Goal: Transaction & Acquisition: Purchase product/service

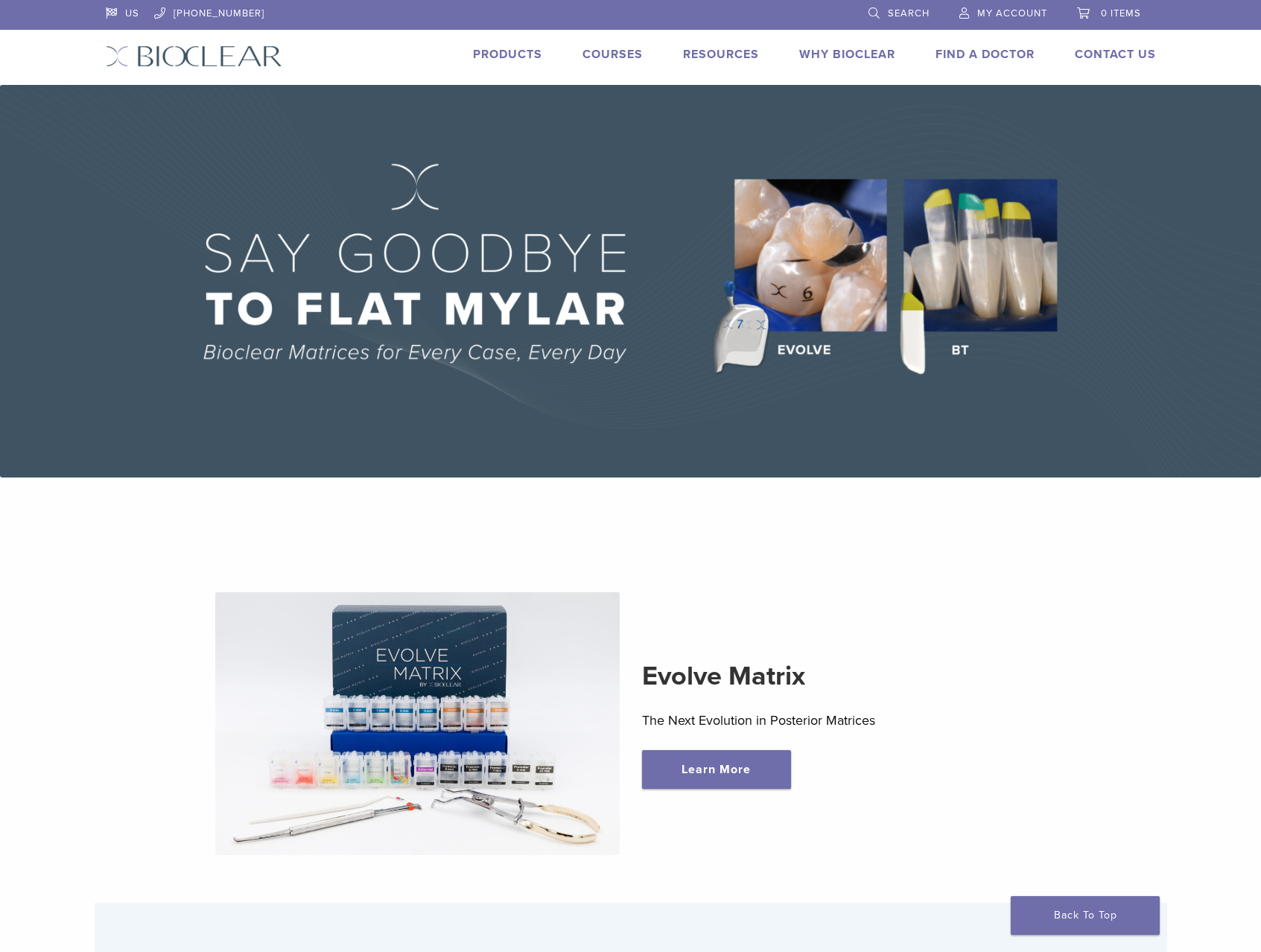
click at [516, 53] on link "Products" at bounding box center [508, 54] width 70 height 14
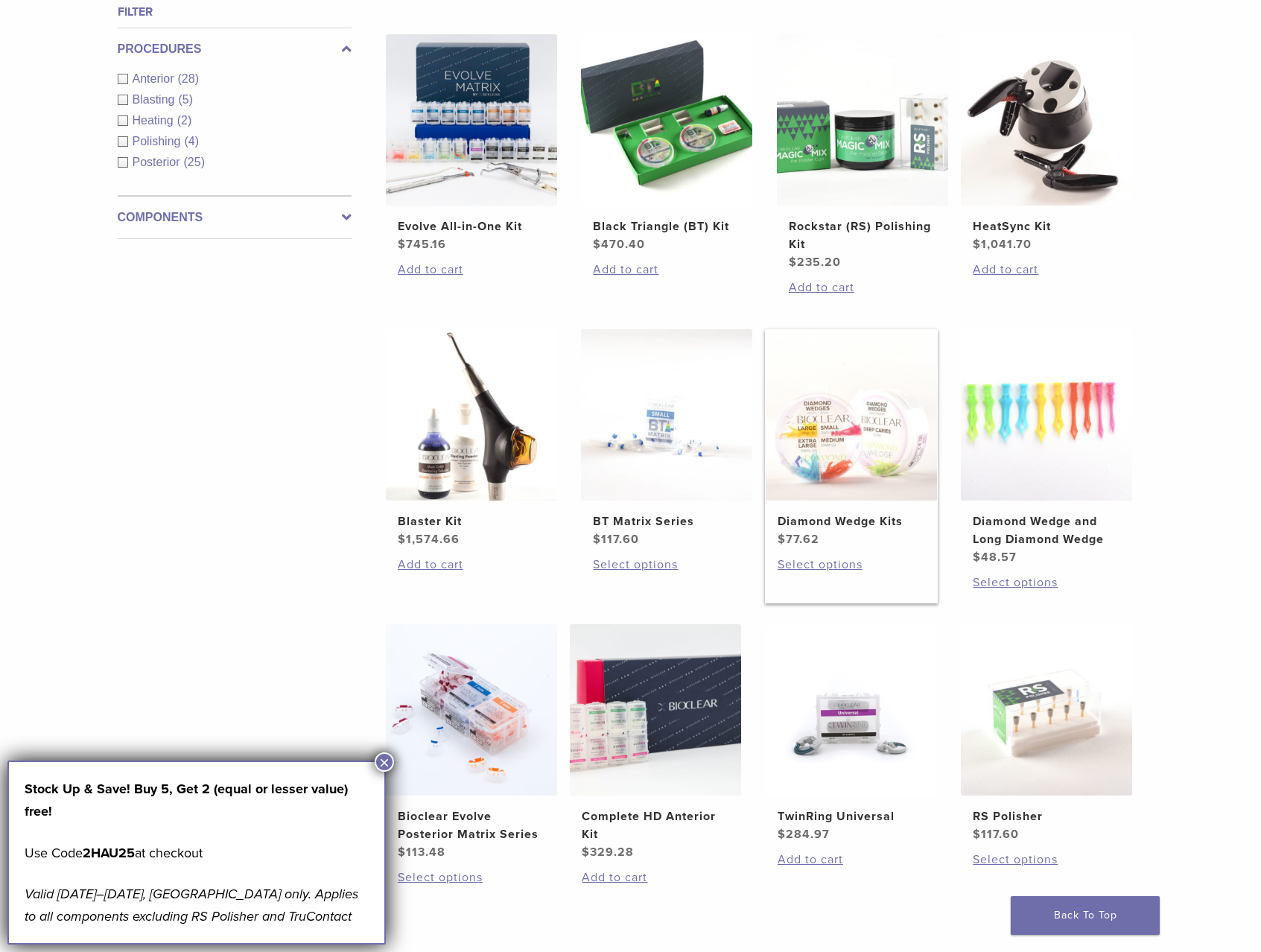
scroll to position [789, 0]
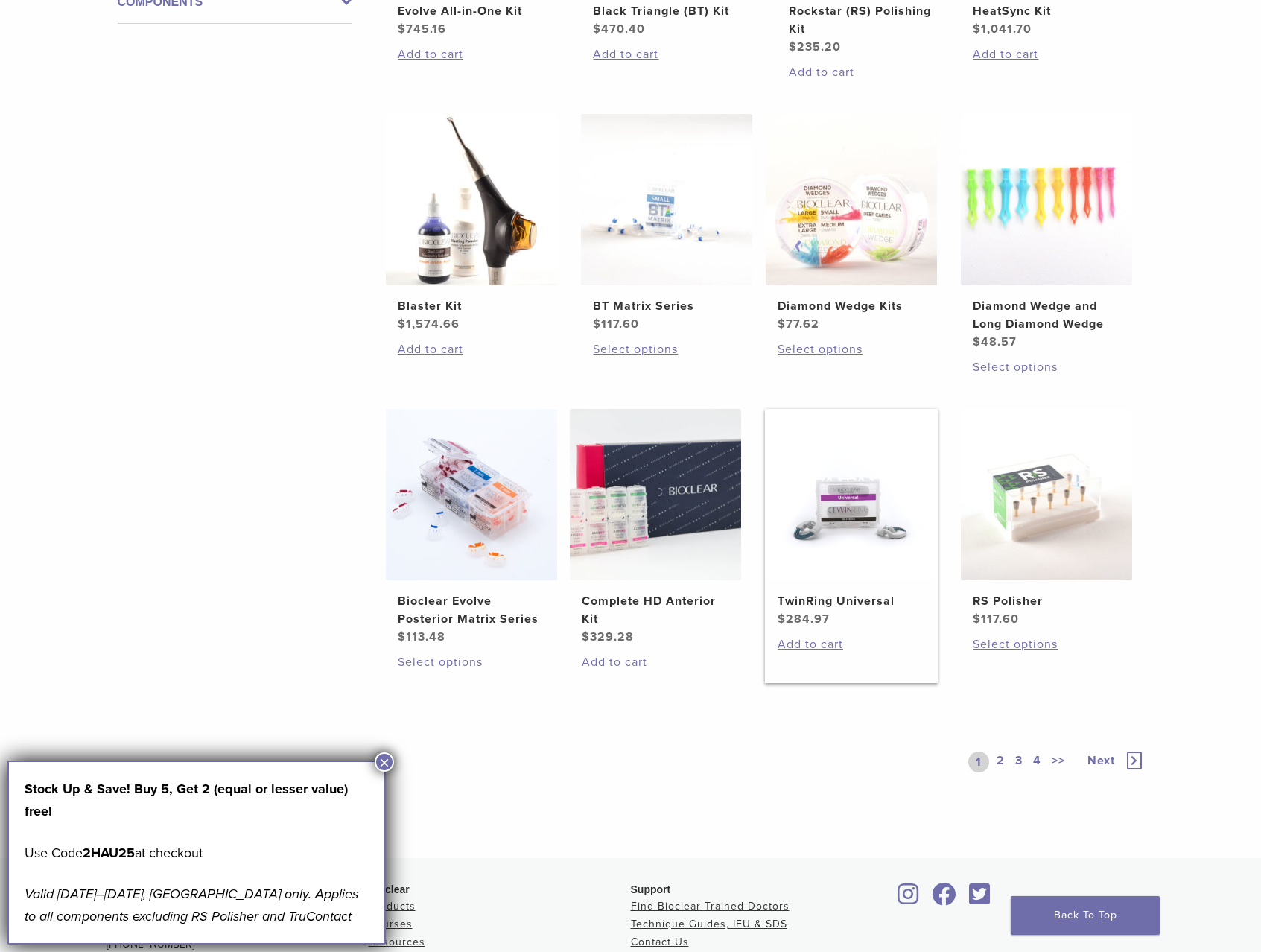
click at [844, 595] on h2 "TwinRing Universal" at bounding box center [851, 601] width 148 height 18
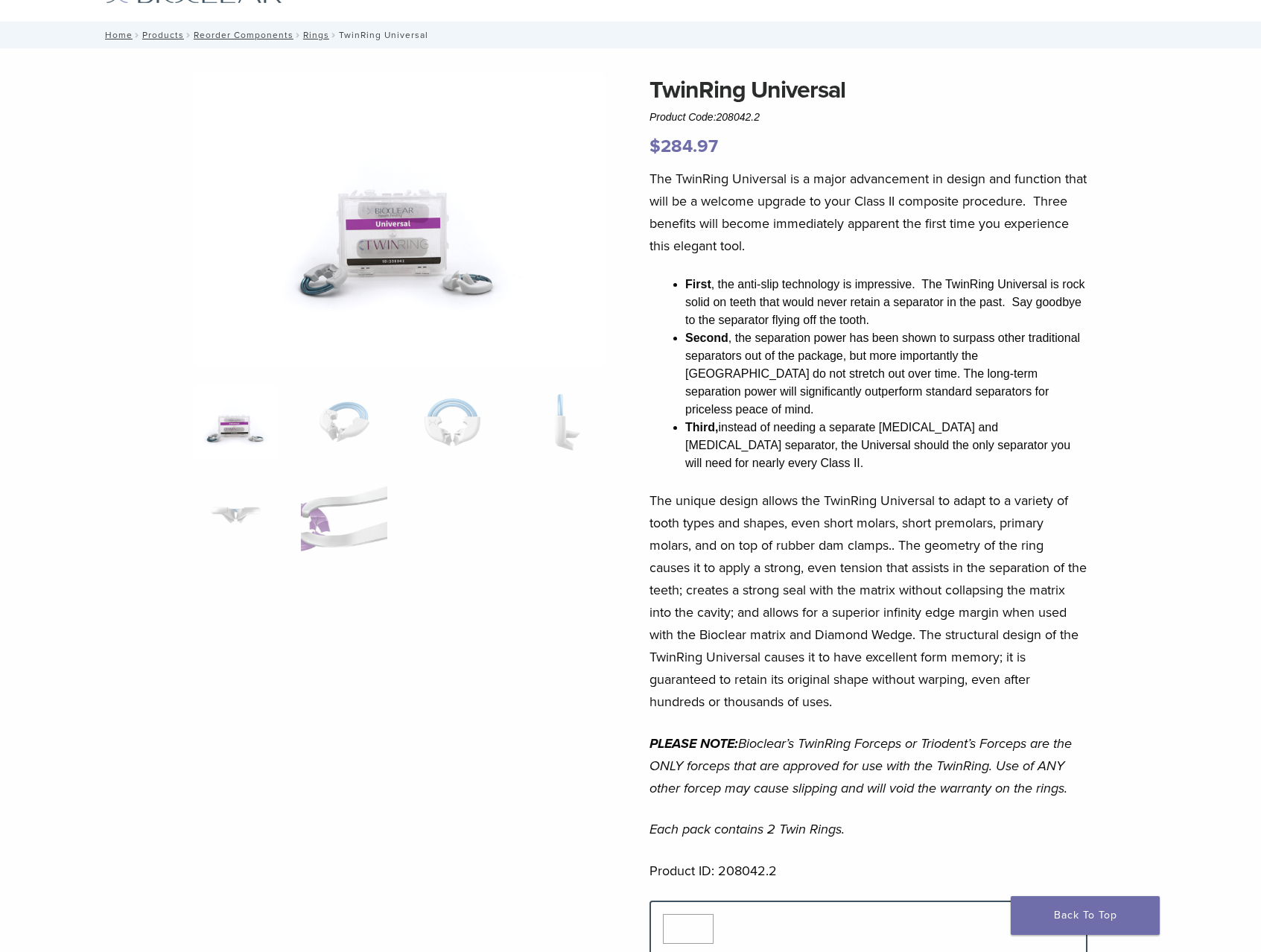
scroll to position [73, 0]
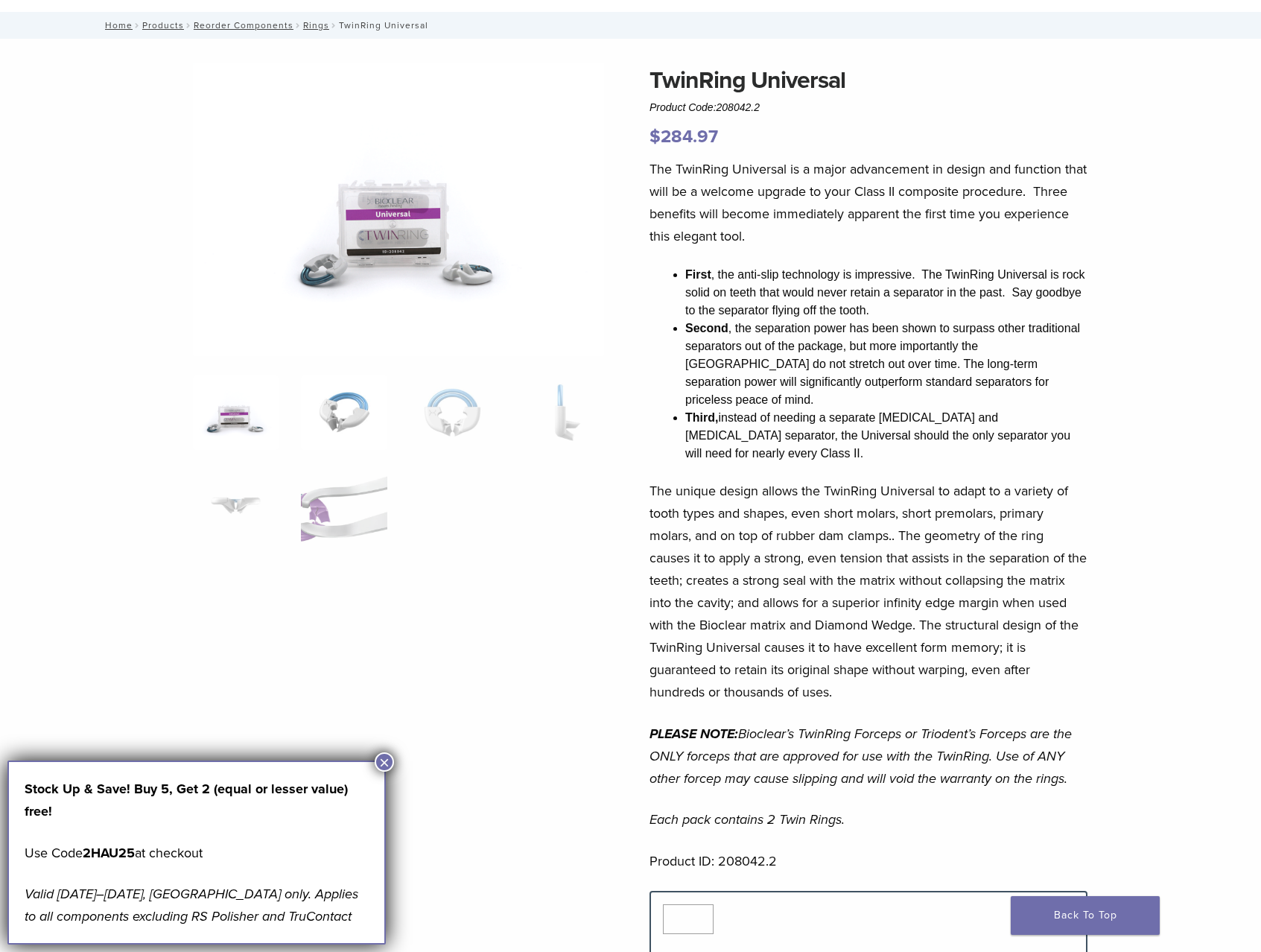
click at [347, 416] on img at bounding box center [344, 413] width 86 height 74
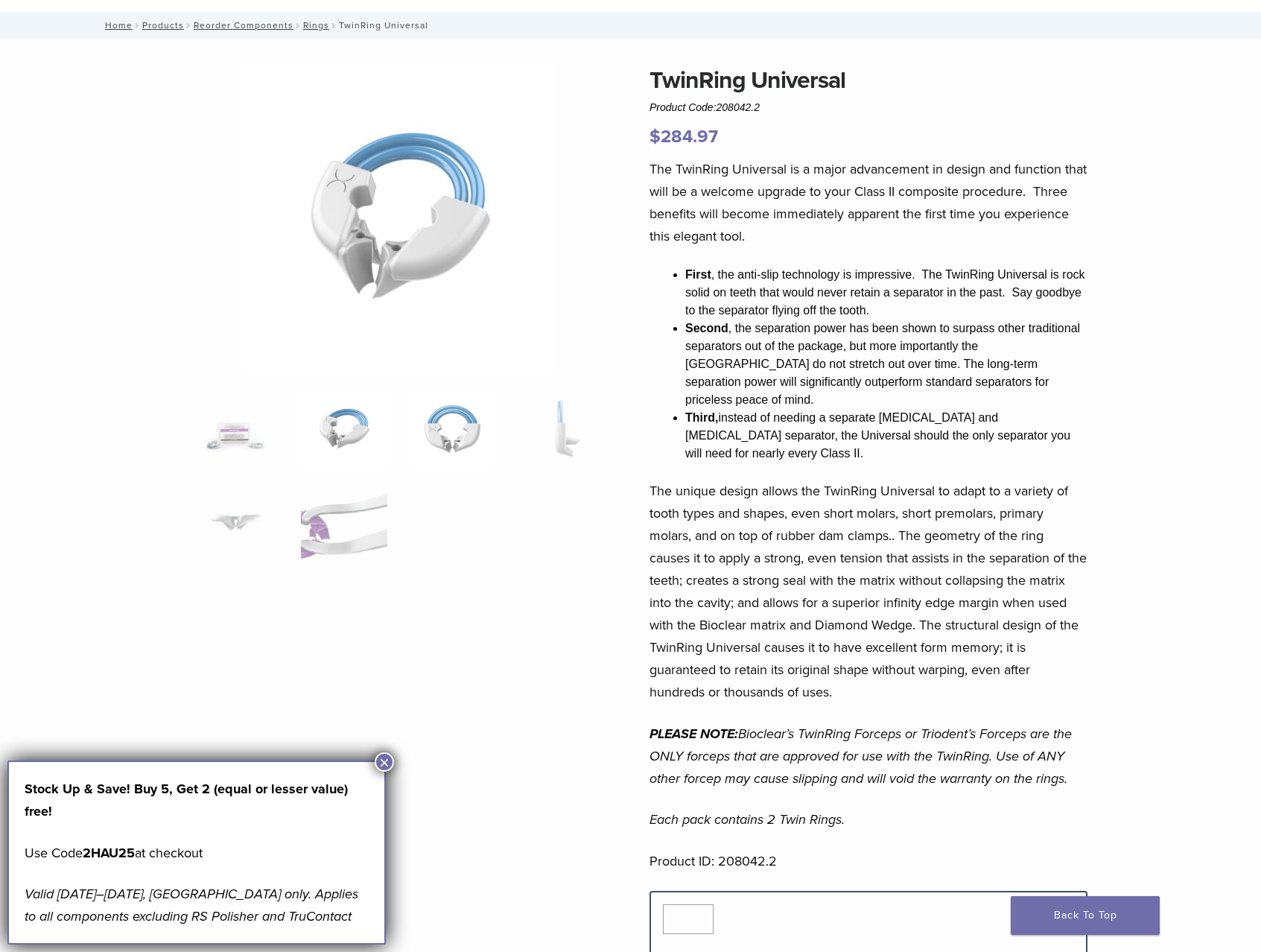
click at [477, 433] on img at bounding box center [453, 429] width 86 height 74
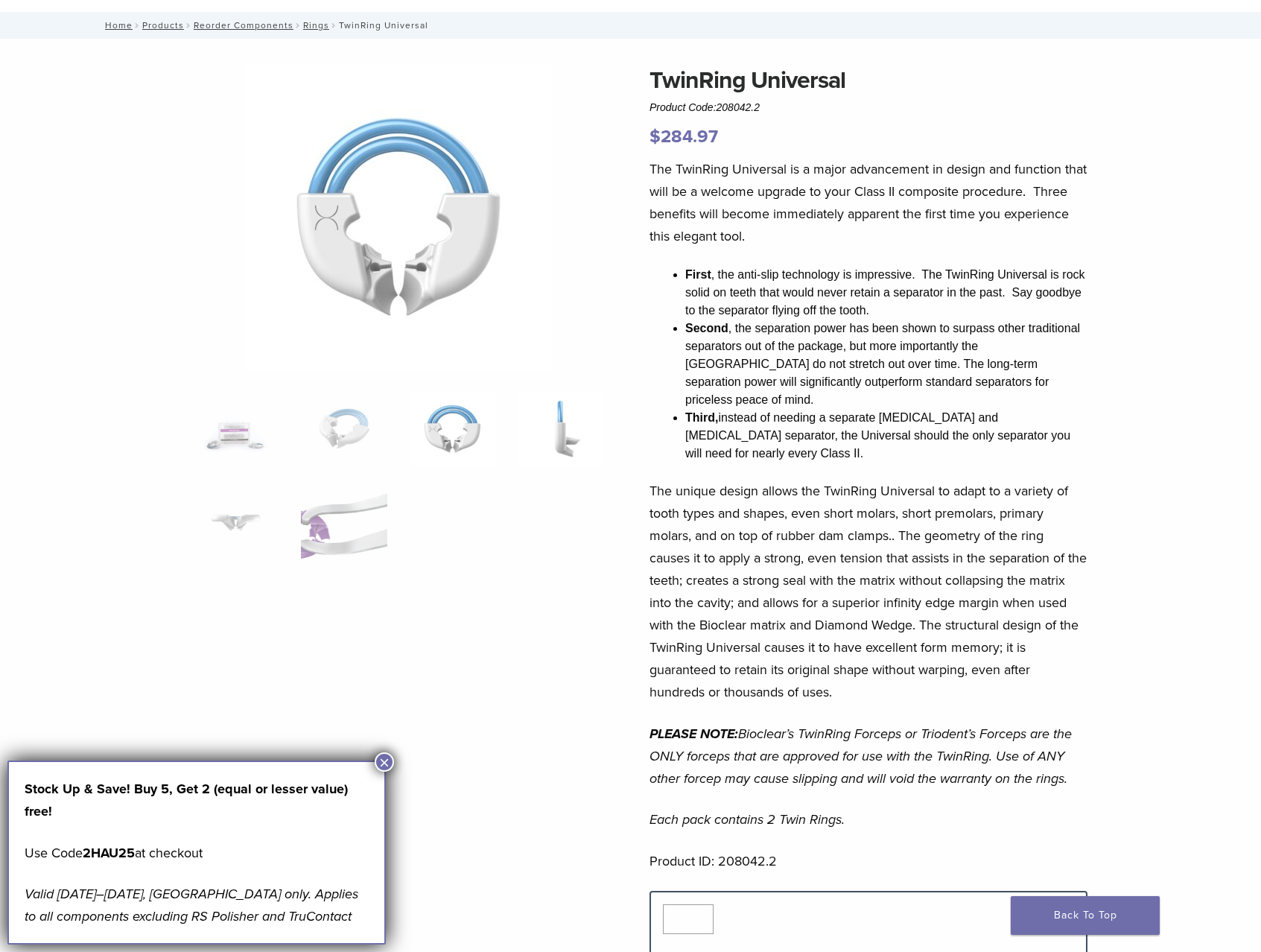
click at [569, 433] on img at bounding box center [560, 429] width 86 height 74
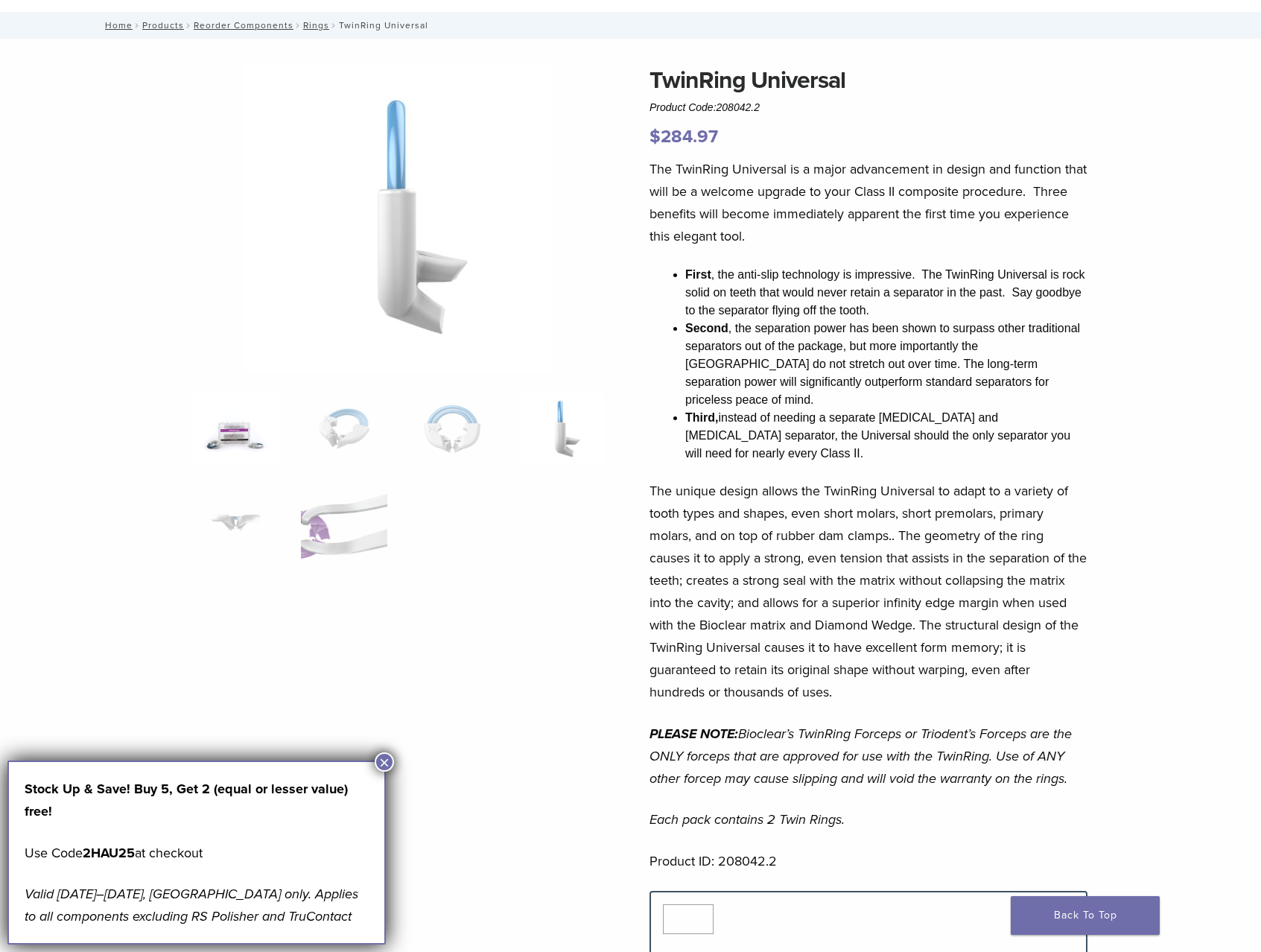
click at [223, 433] on img at bounding box center [235, 429] width 86 height 74
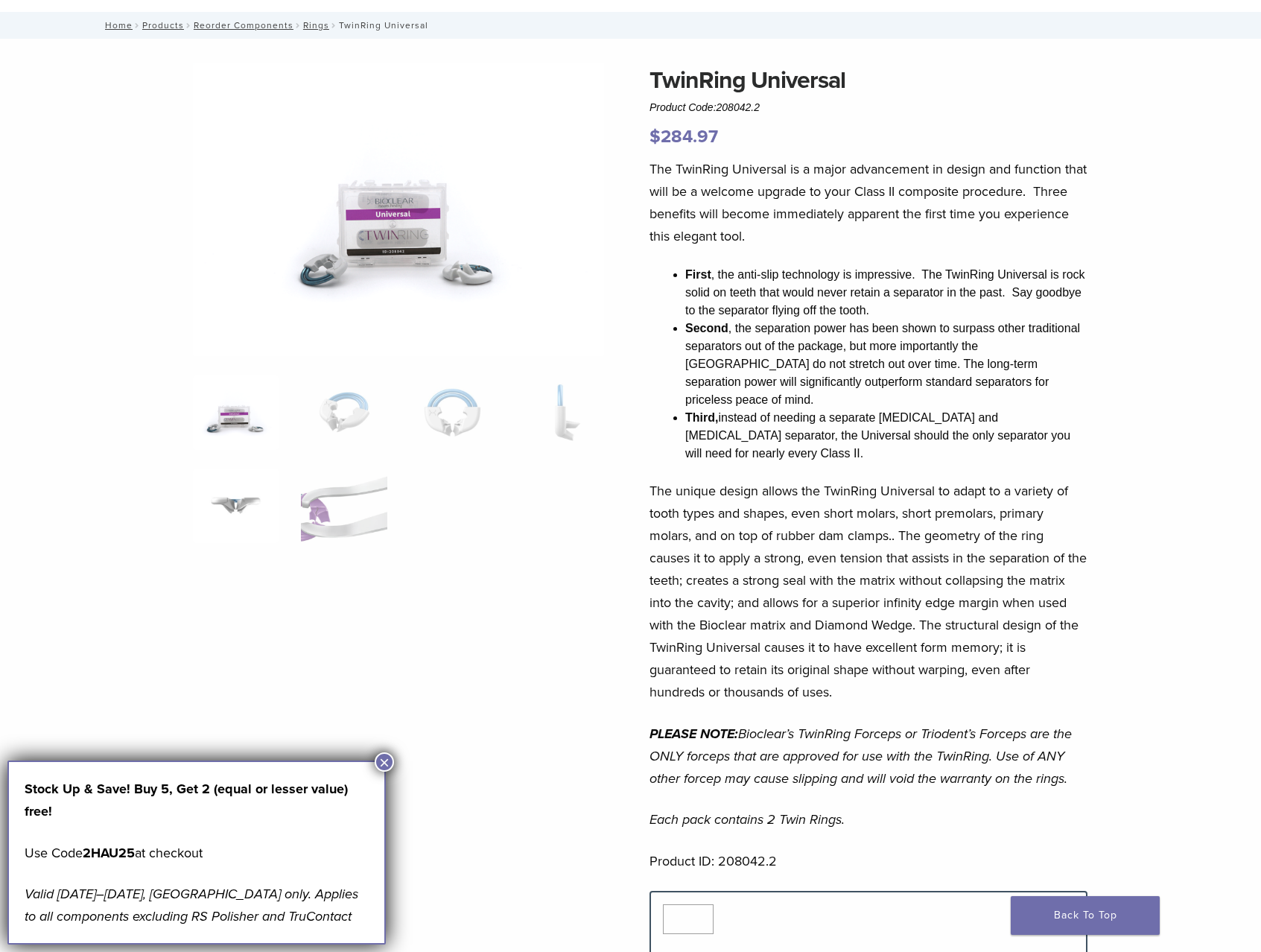
click at [227, 491] on img at bounding box center [235, 506] width 86 height 74
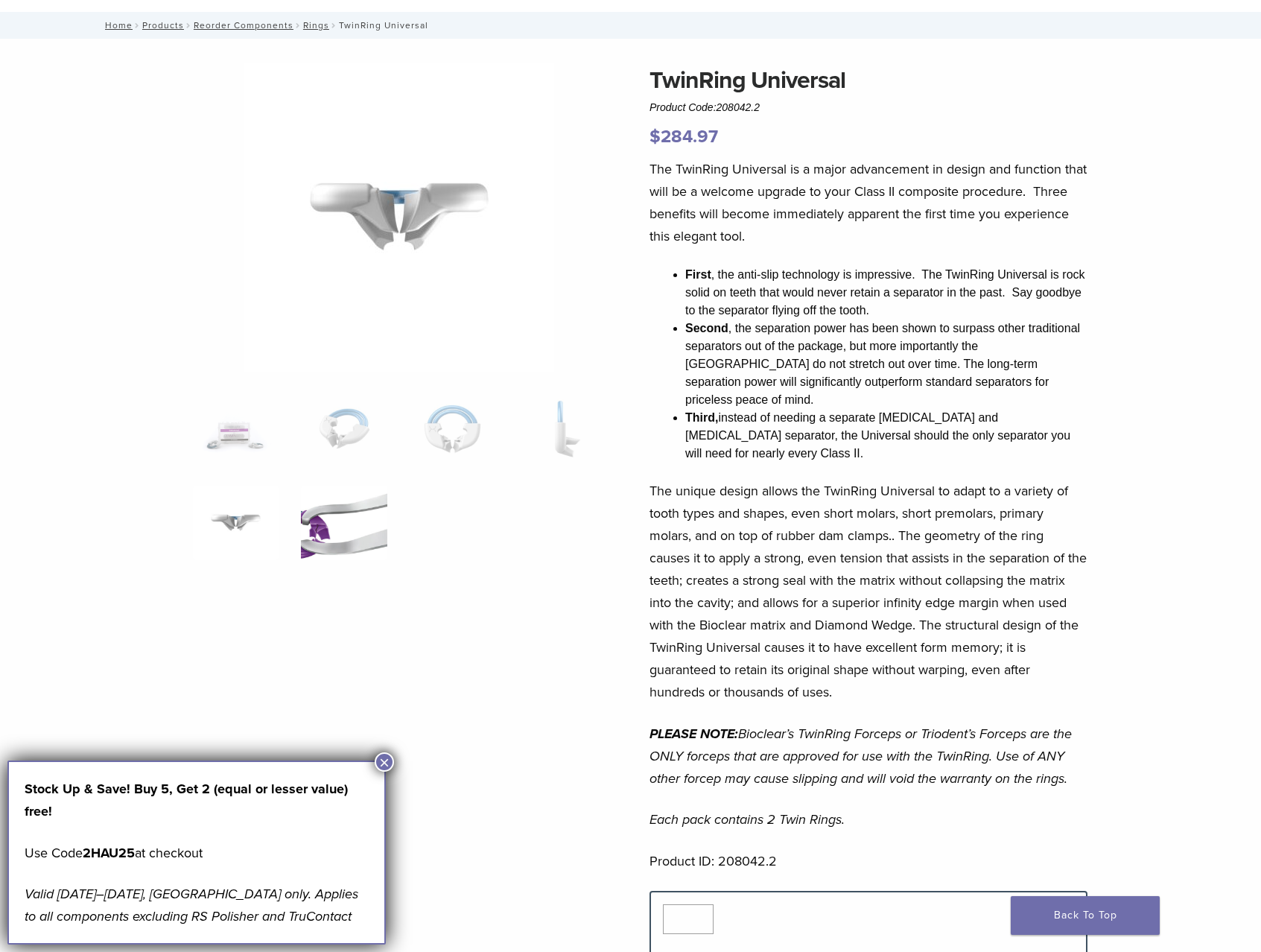
click at [373, 528] on img at bounding box center [344, 523] width 86 height 74
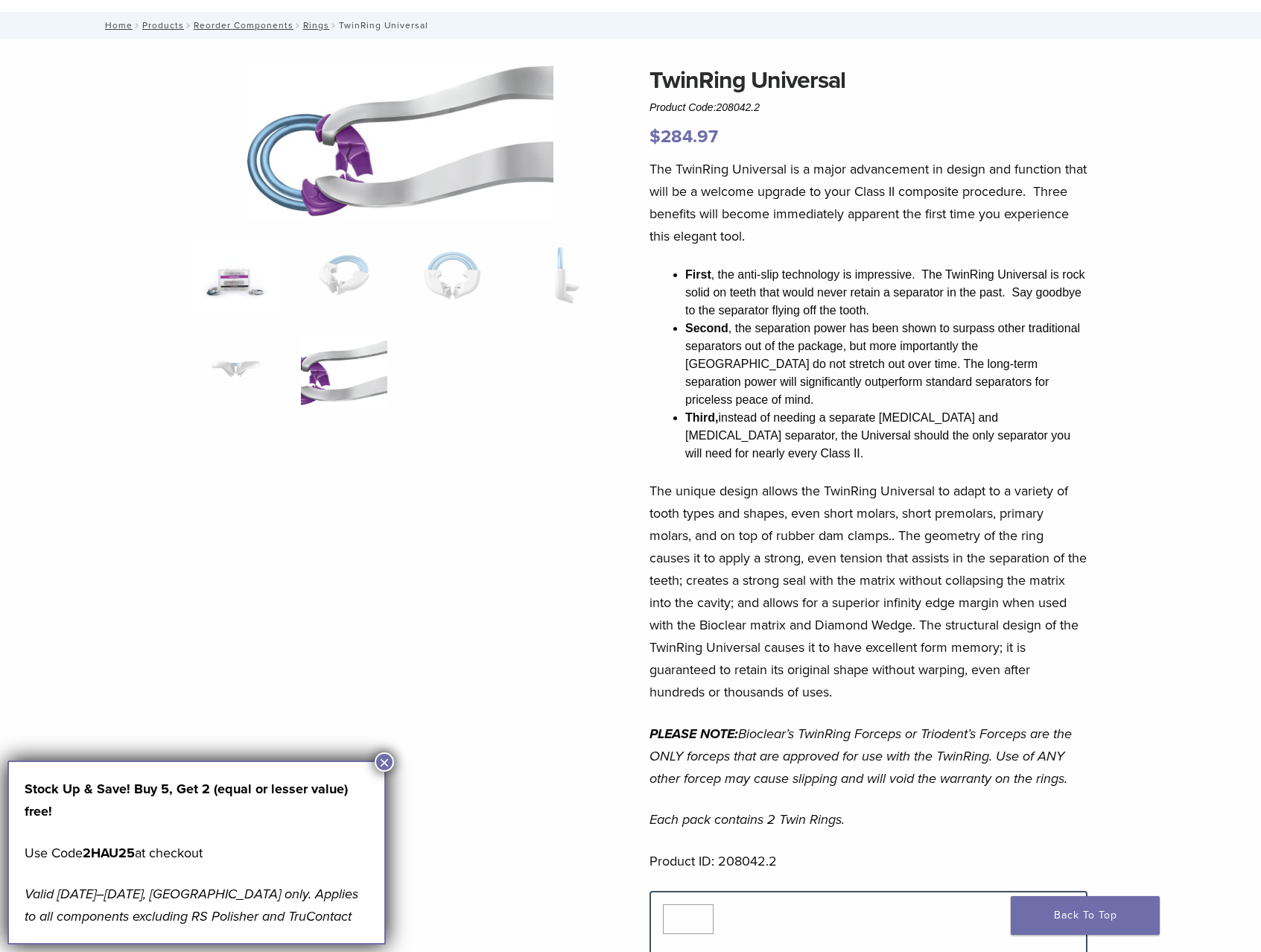
click at [261, 294] on img at bounding box center [235, 275] width 86 height 74
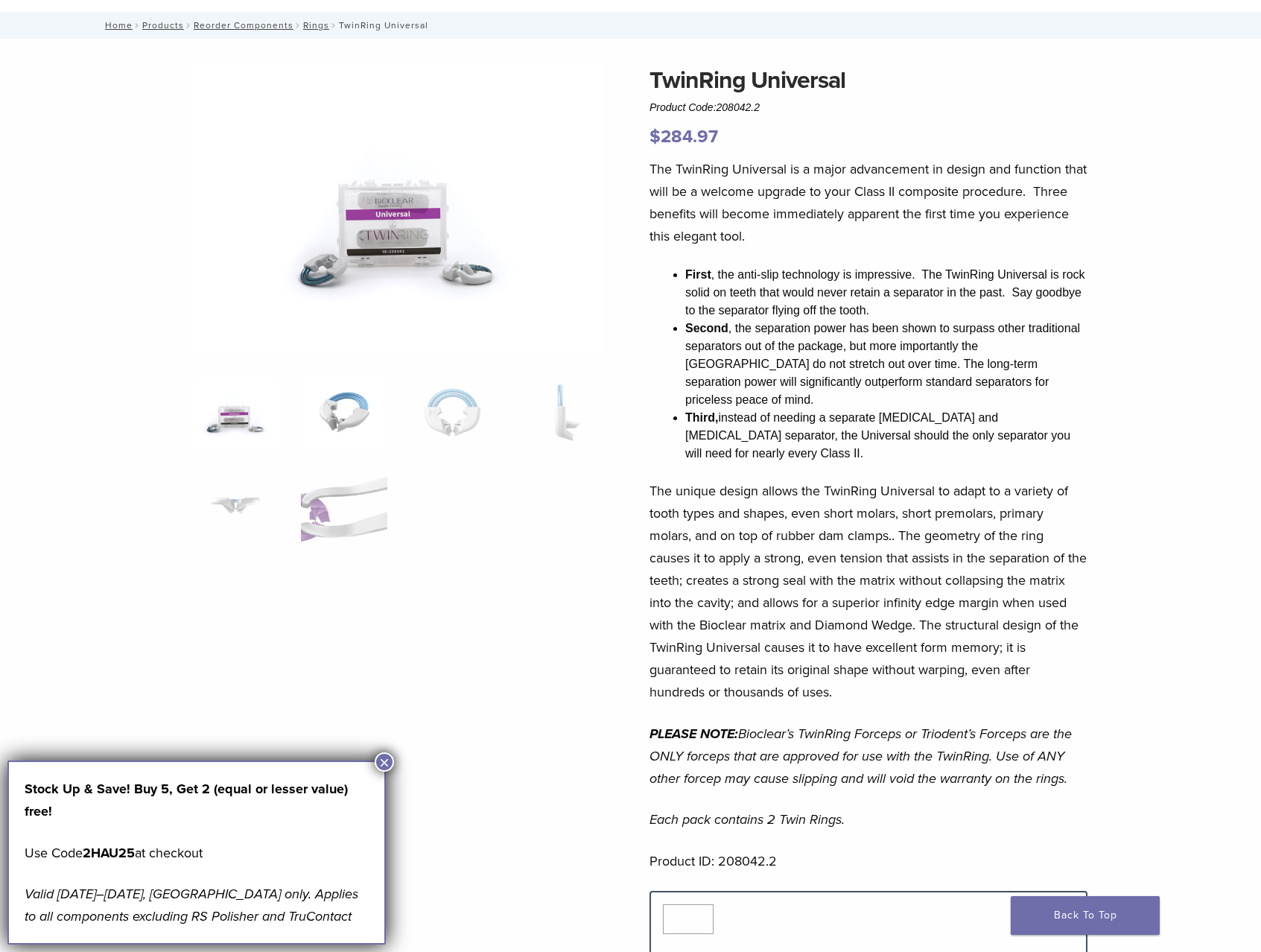
click at [362, 402] on img at bounding box center [344, 413] width 86 height 74
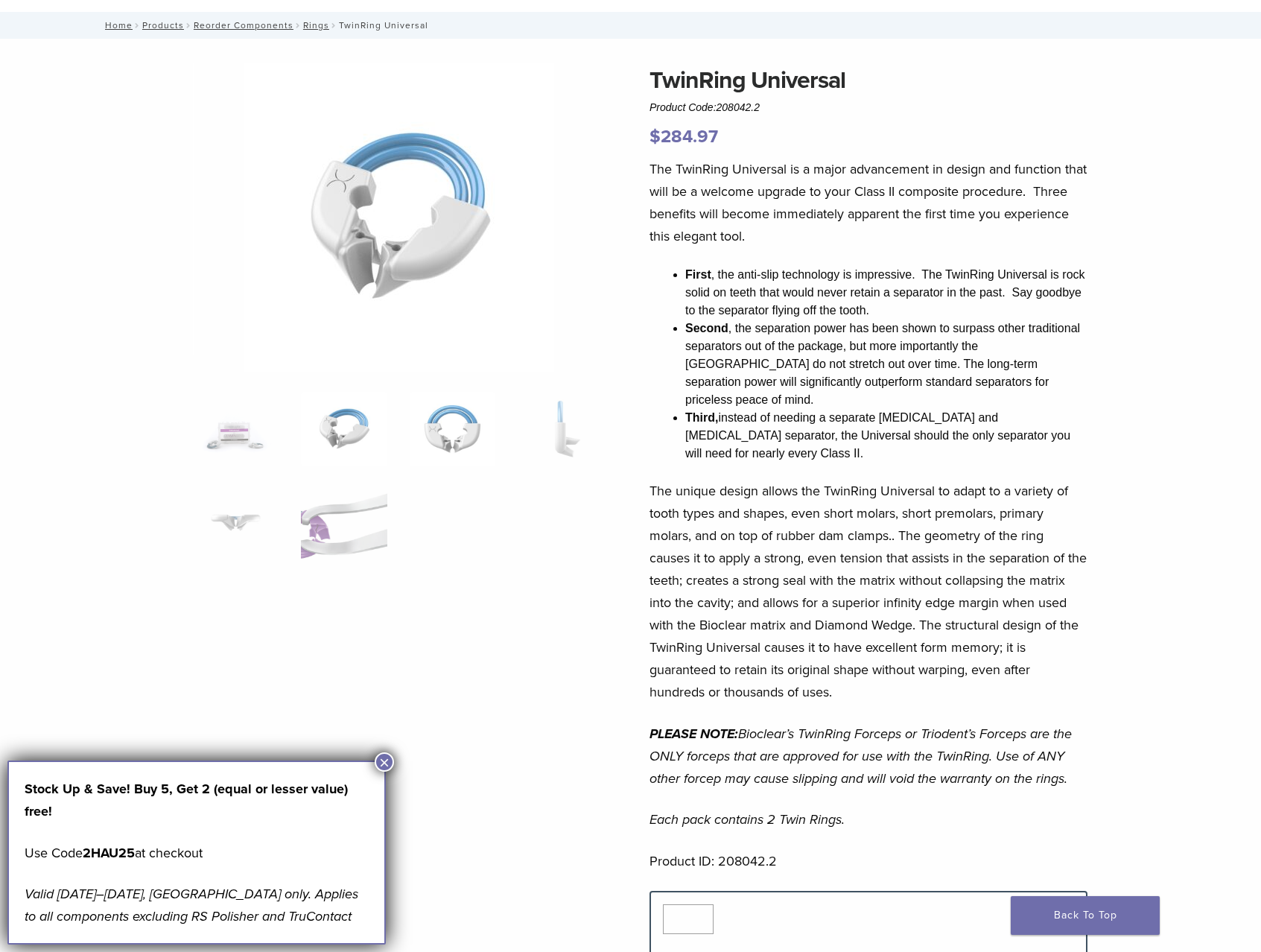
click at [477, 426] on img at bounding box center [453, 429] width 86 height 74
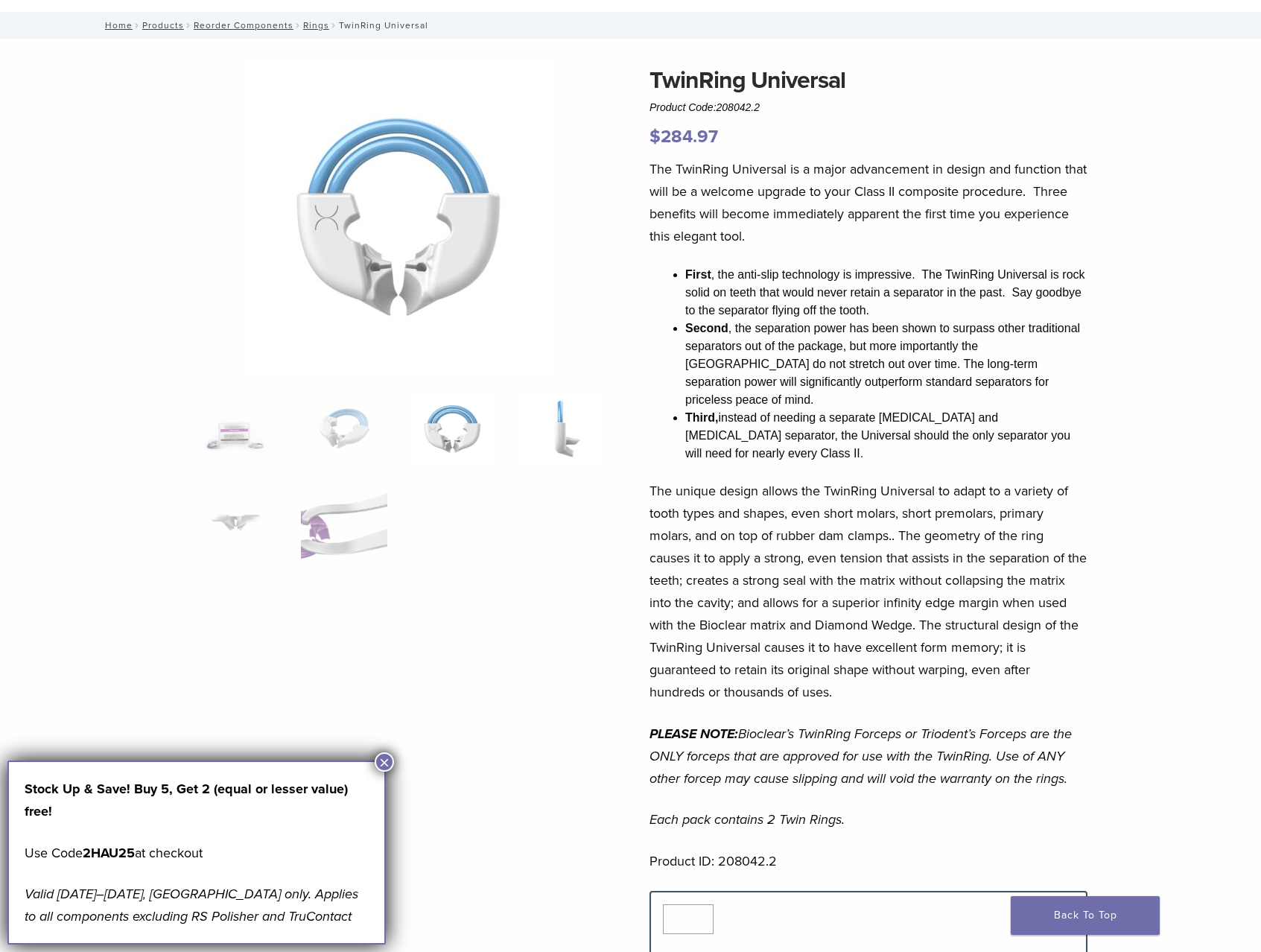
click at [571, 432] on img at bounding box center [560, 429] width 86 height 74
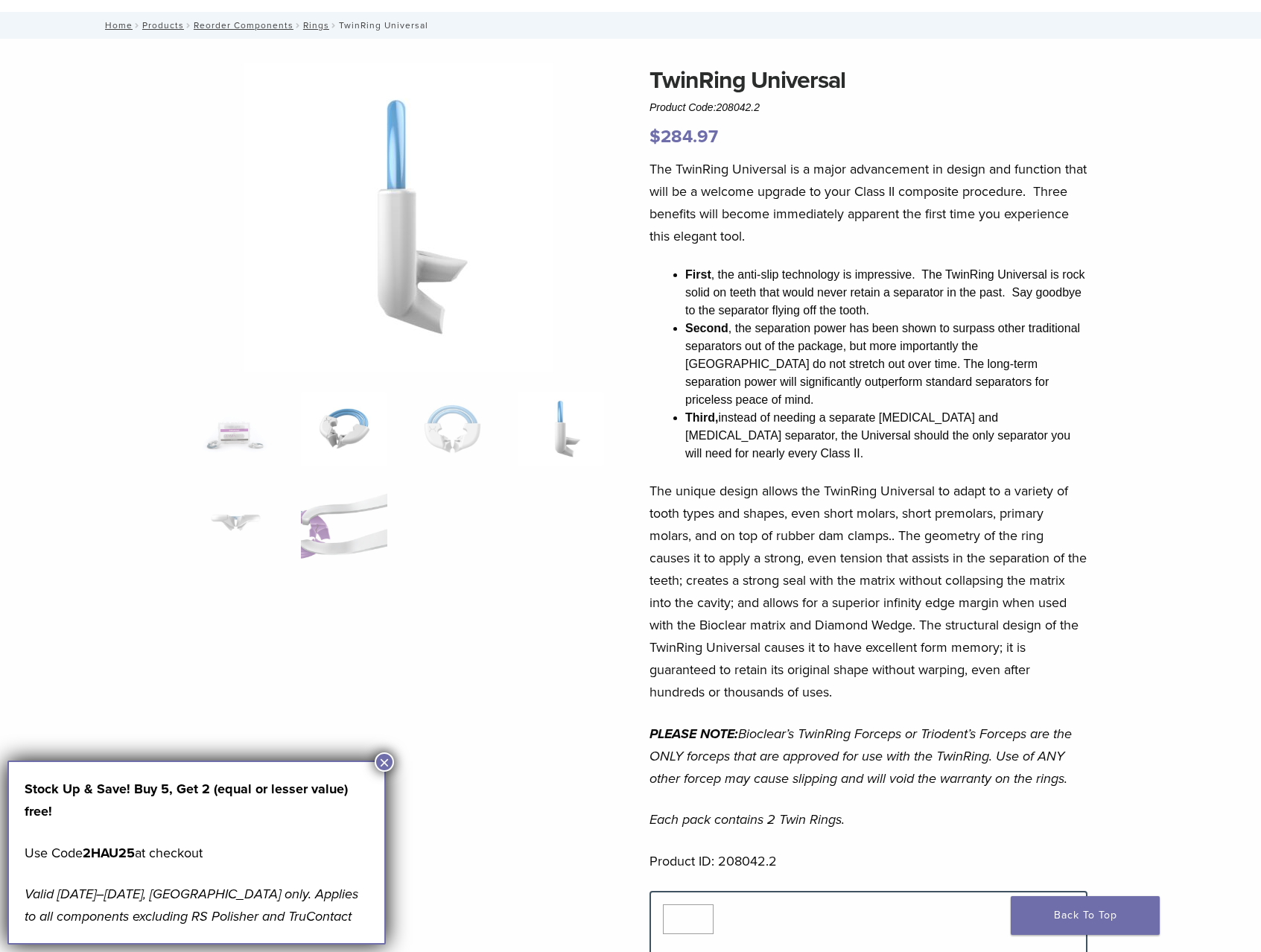
click at [360, 423] on img at bounding box center [344, 429] width 86 height 74
